Goal: Information Seeking & Learning: Learn about a topic

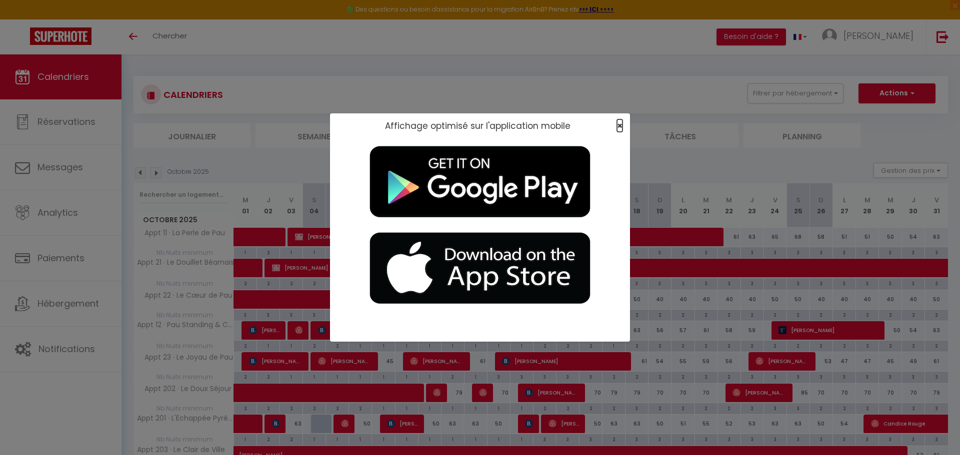
click at [617, 123] on span "×" at bounding box center [619, 125] width 5 height 12
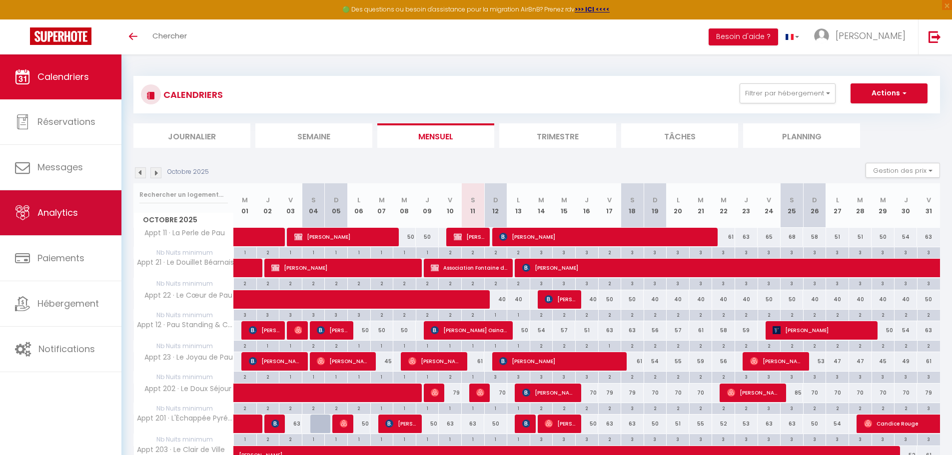
click at [69, 220] on link "Analytics" at bounding box center [60, 212] width 121 height 45
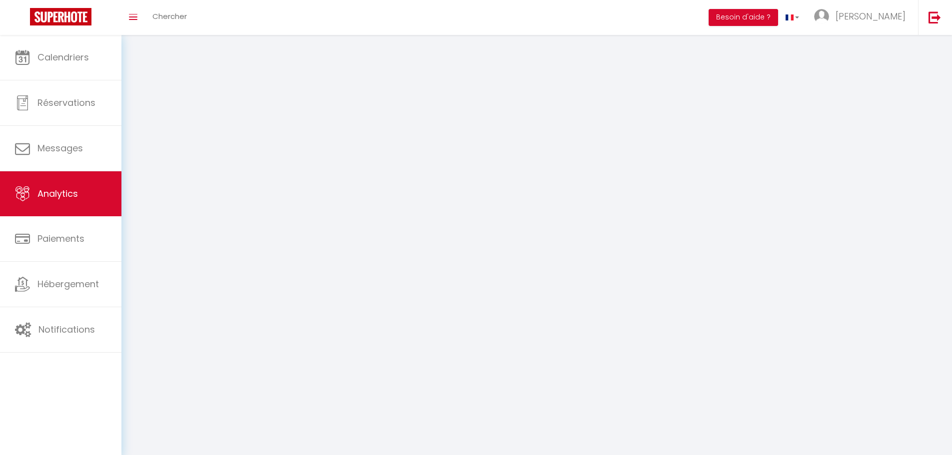
select select "2025"
select select "10"
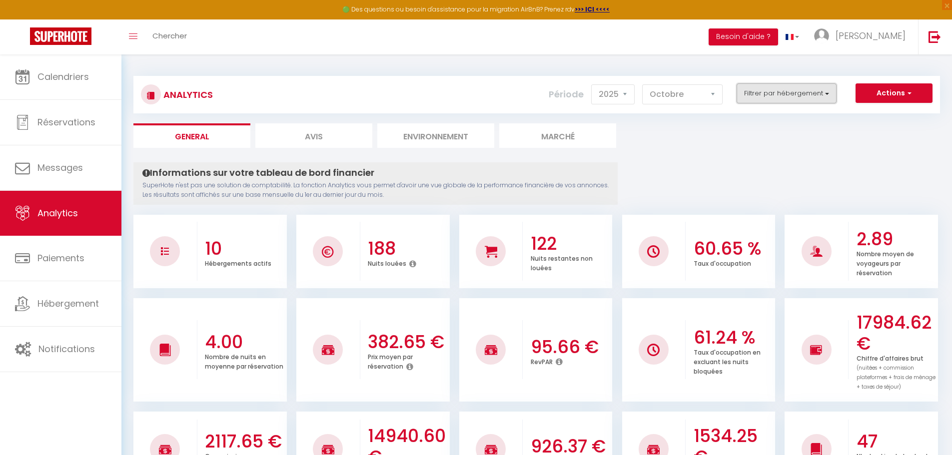
click at [639, 95] on button "Filtrer par hébergement" at bounding box center [787, 93] width 100 height 20
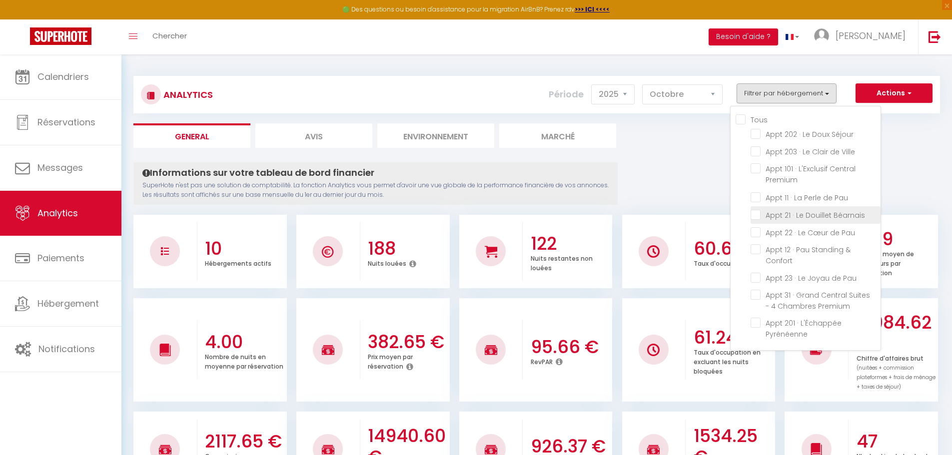
click at [639, 215] on Béarnais "checkbox" at bounding box center [816, 214] width 130 height 10
checkbox Béarnais "true"
checkbox Séjour "false"
checkbox Ville "false"
checkbox Premium "false"
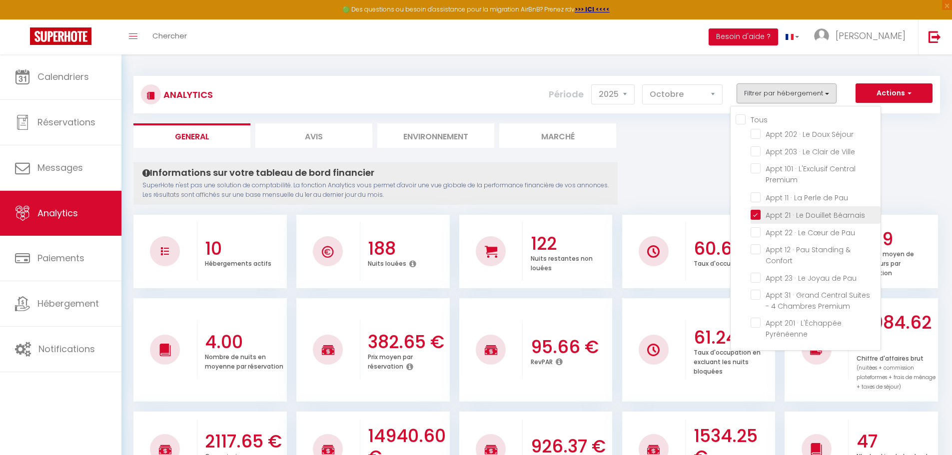
checkbox Pau "false"
checkbox Confort "false"
checkbox Pau "false"
checkbox Premium "false"
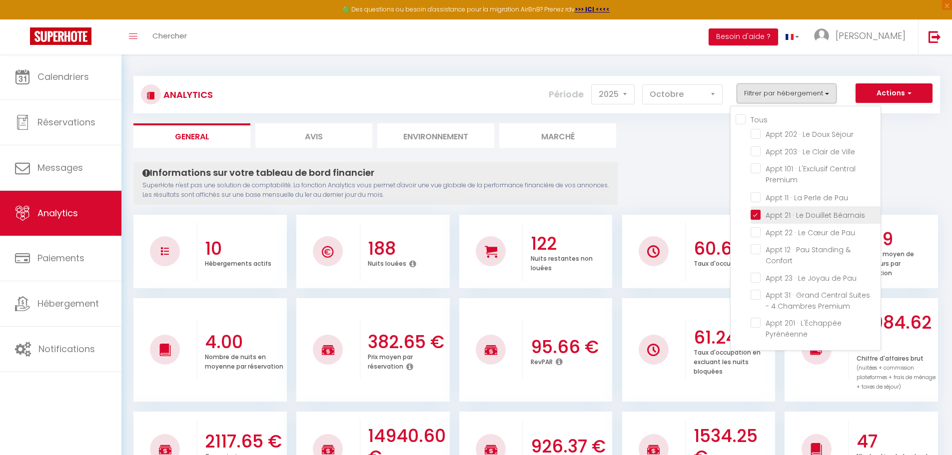
checkbox Pyrénéenne "false"
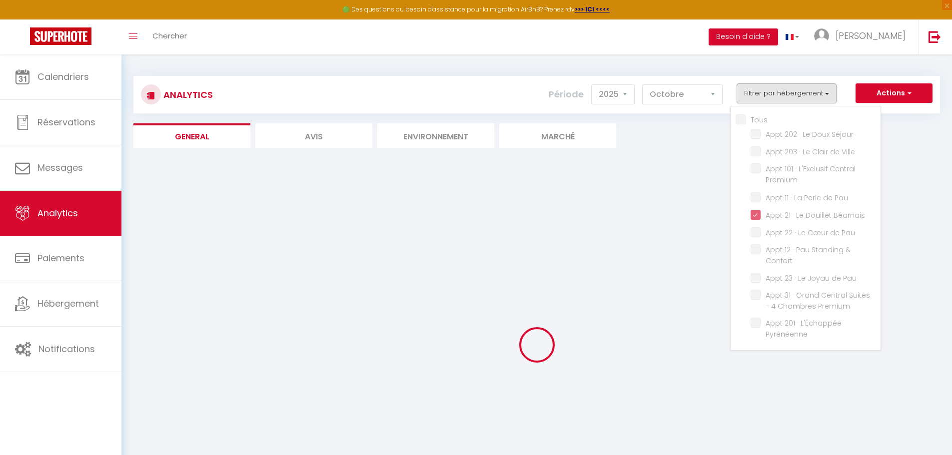
checkbox Séjour "false"
checkbox Ville "false"
checkbox Premium "false"
checkbox Pau "false"
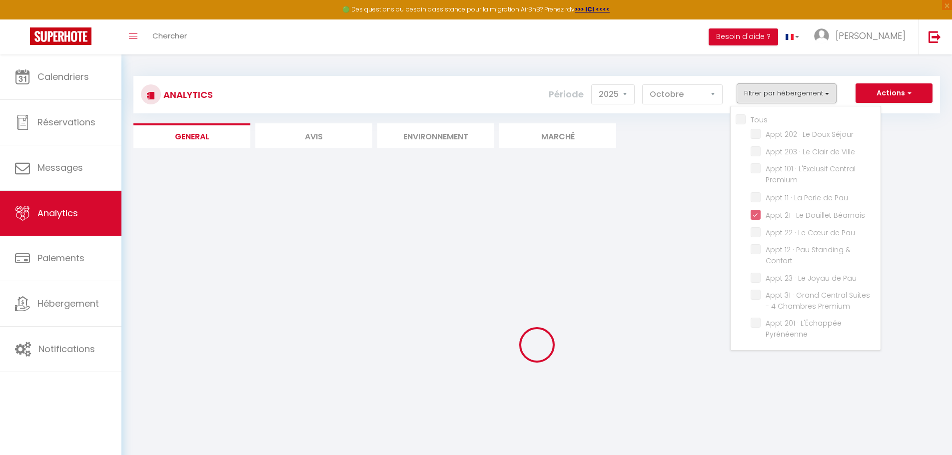
checkbox Confort "false"
checkbox Pau "false"
checkbox Premium "false"
checkbox Pyrénéenne "false"
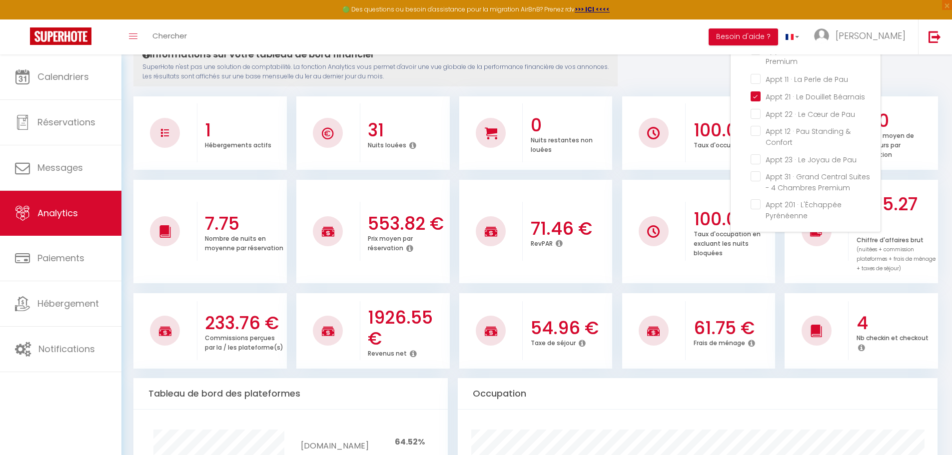
scroll to position [150, 0]
